Goal: Communication & Community: Answer question/provide support

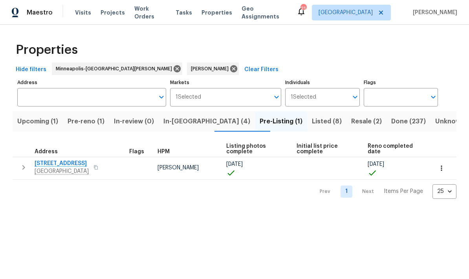
click at [73, 127] on button "Pre-reno (1)" at bounding box center [86, 121] width 46 height 20
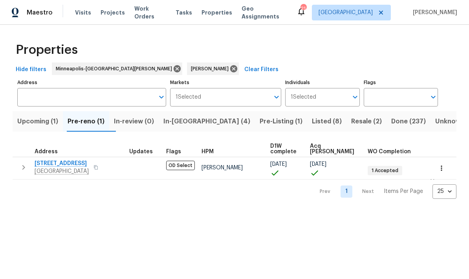
click at [201, 122] on span "In-[GEOGRAPHIC_DATA] (4)" at bounding box center [206, 121] width 87 height 11
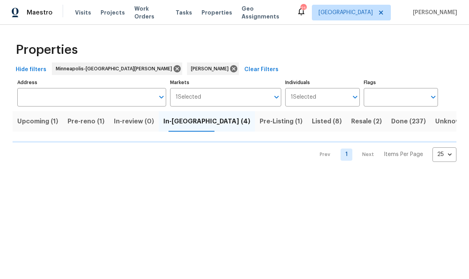
click at [89, 123] on span "Pre-reno (1)" at bounding box center [86, 121] width 37 height 11
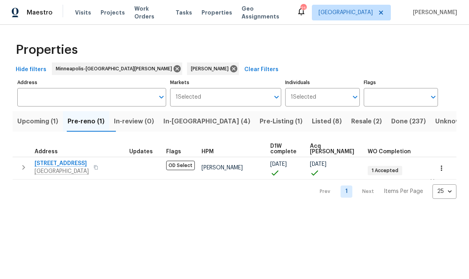
click at [188, 124] on span "In-[GEOGRAPHIC_DATA] (4)" at bounding box center [206, 121] width 87 height 11
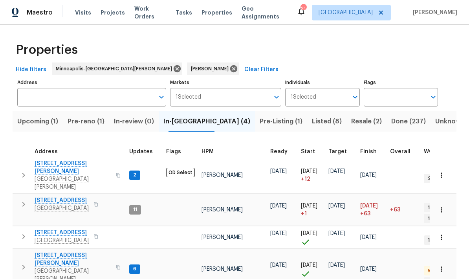
click at [116, 173] on icon "button" at bounding box center [118, 175] width 4 height 4
click at [68, 165] on span "[STREET_ADDRESS][PERSON_NAME]" at bounding box center [73, 167] width 77 height 16
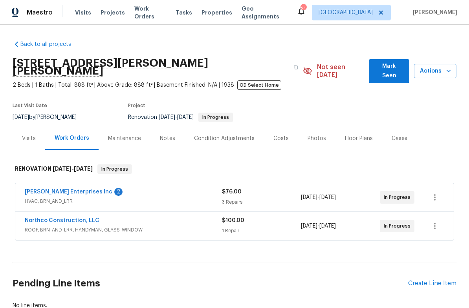
click at [81, 189] on link "Deschene Enterprises Inc" at bounding box center [69, 191] width 88 height 5
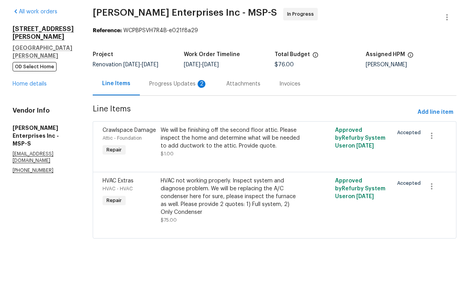
click at [183, 110] on div "Progress Updates 2" at bounding box center [178, 114] width 58 height 8
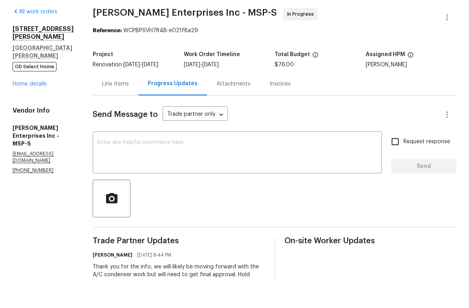
click at [30, 111] on link "Home details" at bounding box center [30, 113] width 34 height 5
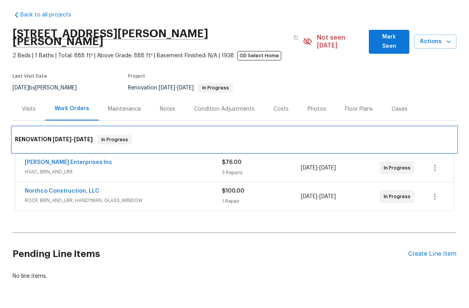
click at [44, 157] on div "RENOVATION 8/28/25 - 11/28/25 In Progress" at bounding box center [235, 169] width 444 height 25
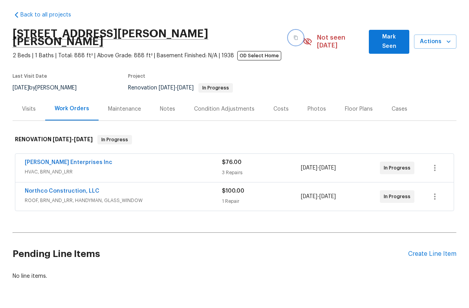
click at [293, 65] on icon "button" at bounding box center [295, 67] width 5 height 5
click at [84, 218] on link "Northco Construction, LLC" at bounding box center [62, 220] width 75 height 5
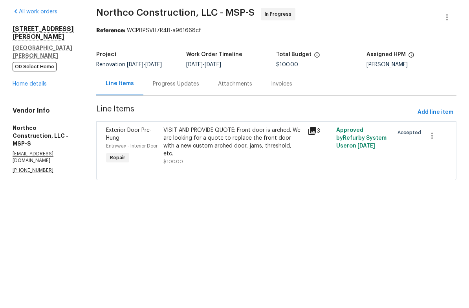
click at [188, 102] on div "Progress Updates" at bounding box center [175, 113] width 65 height 23
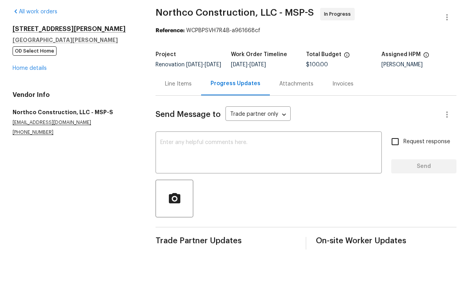
click at [230, 169] on textarea at bounding box center [268, 182] width 217 height 27
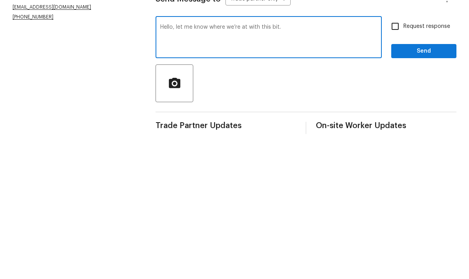
scroll to position [19, 0]
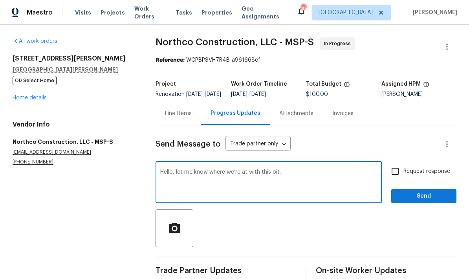
type textarea "Hello, let me know where we’re at with this bit."
click at [431, 191] on span "Send" at bounding box center [423, 196] width 53 height 10
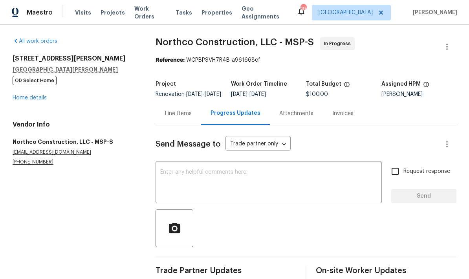
scroll to position [0, 0]
click at [7, 28] on div "All work orders 1147 Hoyt Ave W St. Paul, MN 55108 OD Select Home Home details …" at bounding box center [234, 174] width 469 height 298
click at [308, 4] on div "Maestro Visits Projects Work Orders Tasks Properties Geo Assignments 19 Minneap…" at bounding box center [234, 12] width 469 height 25
click at [214, 97] on div "Renovation 8/28/2025 - 11/28/2025" at bounding box center [192, 93] width 75 height 5
